Goal: Transaction & Acquisition: Book appointment/travel/reservation

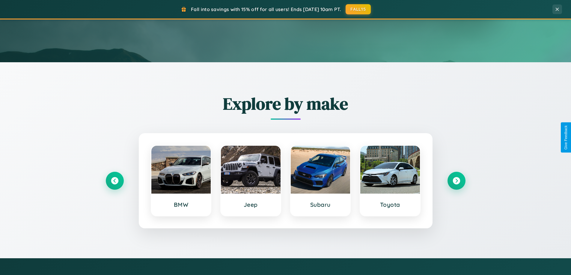
scroll to position [258, 0]
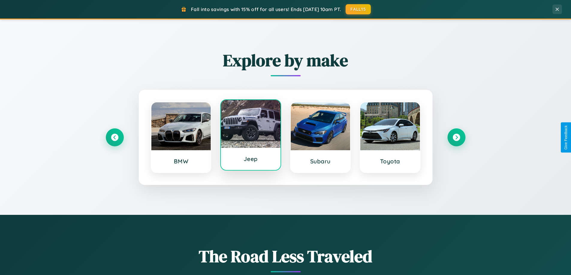
click at [250, 137] on div at bounding box center [251, 124] width 60 height 48
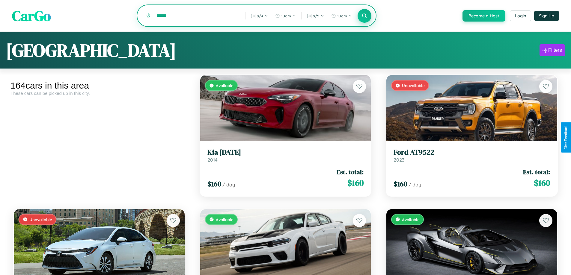
type input "******"
click at [364, 16] on icon at bounding box center [364, 16] width 6 height 6
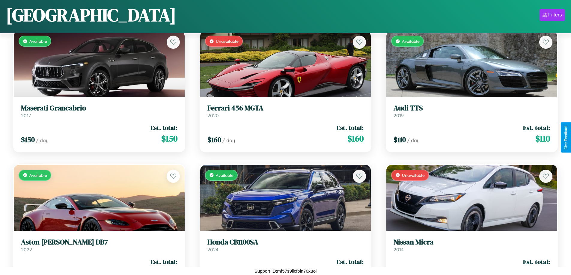
scroll to position [4510, 0]
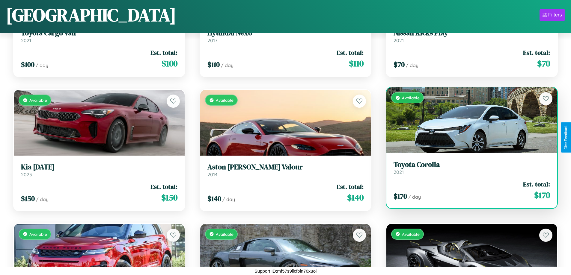
click at [467, 168] on h3 "Toyota Corolla" at bounding box center [471, 165] width 156 height 9
